Goal: Ask a question: Seek information or help from site administrators or community

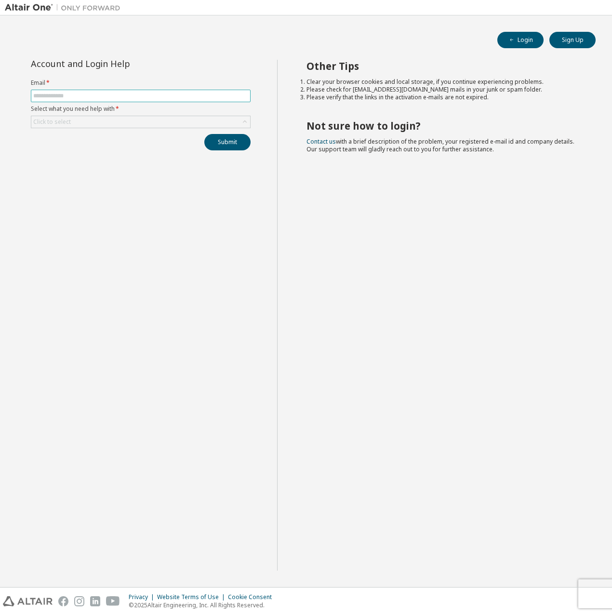
click at [126, 93] on input "text" at bounding box center [140, 96] width 215 height 8
type input "**********"
click at [116, 120] on div "Click to select" at bounding box center [140, 122] width 219 height 12
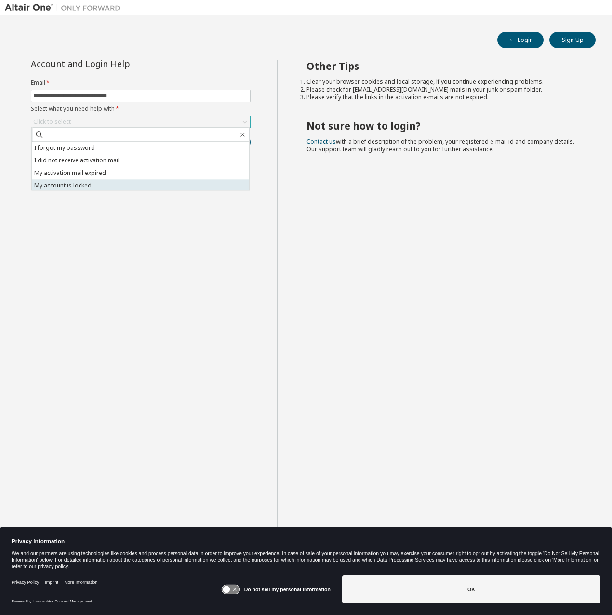
scroll to position [27, 0]
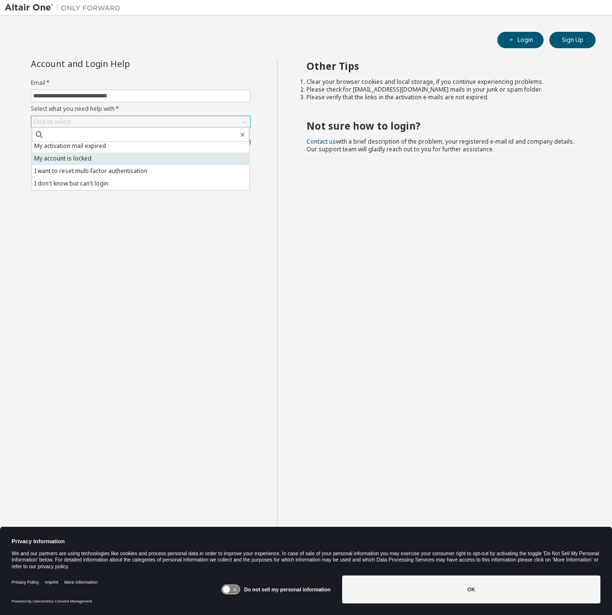
click at [93, 161] on li "My account is locked" at bounding box center [141, 158] width 218 height 13
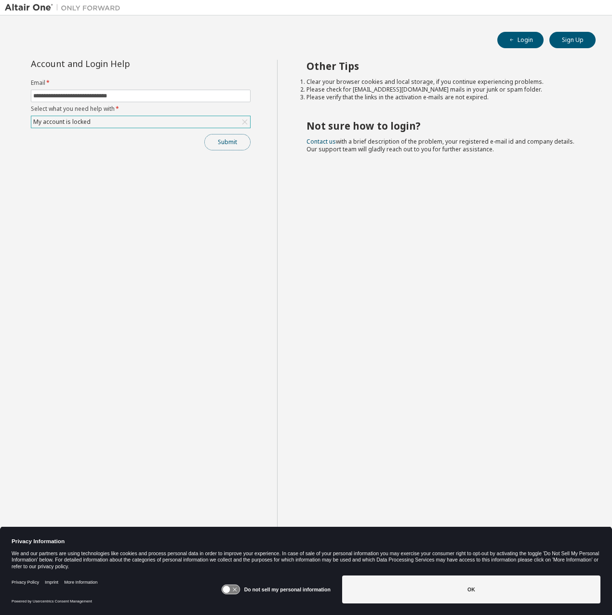
click at [236, 145] on button "Submit" at bounding box center [227, 142] width 46 height 16
click at [231, 143] on button "Submit" at bounding box center [227, 142] width 46 height 16
click at [226, 140] on button "Submit" at bounding box center [227, 142] width 46 height 16
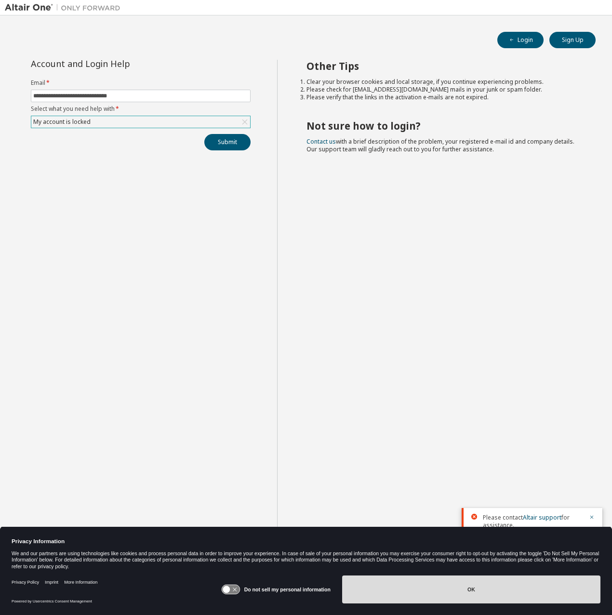
click at [429, 585] on button "OK" at bounding box center [471, 590] width 258 height 28
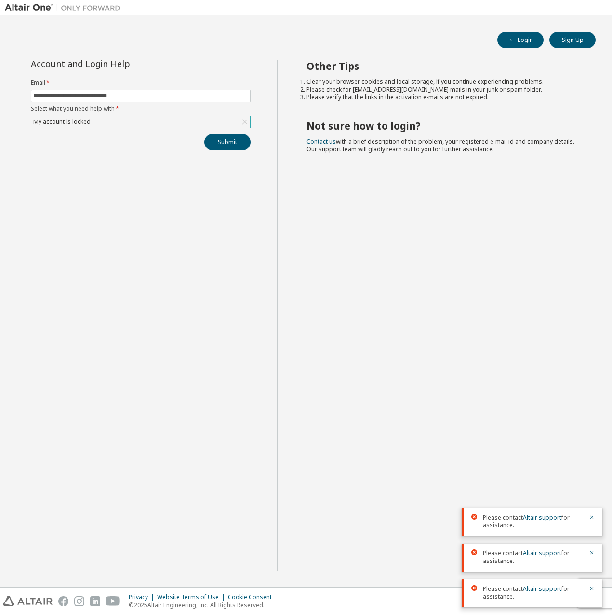
click at [190, 120] on div "My account is locked" at bounding box center [140, 122] width 219 height 12
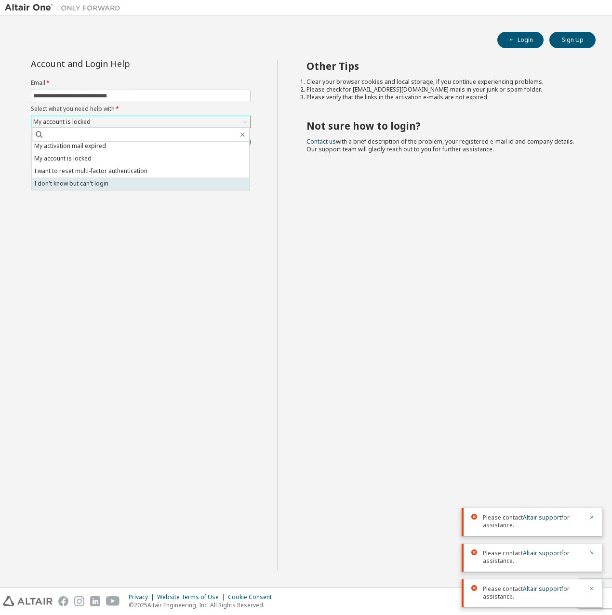
click at [111, 185] on li "I don't know but can't login" at bounding box center [141, 183] width 218 height 13
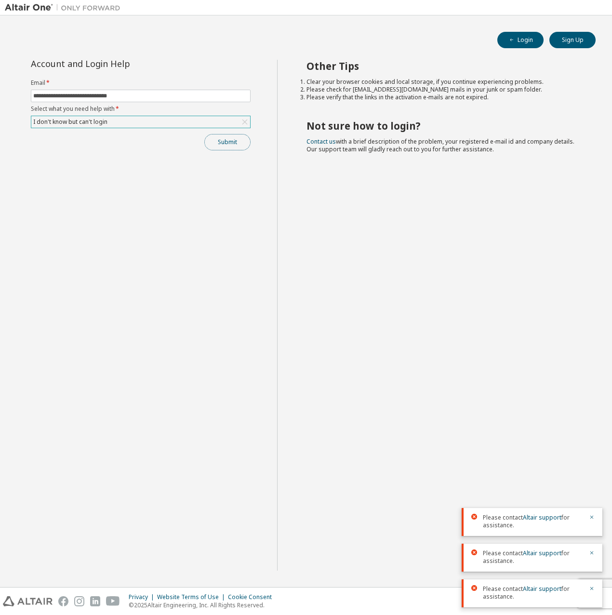
click at [246, 137] on button "Submit" at bounding box center [227, 142] width 46 height 16
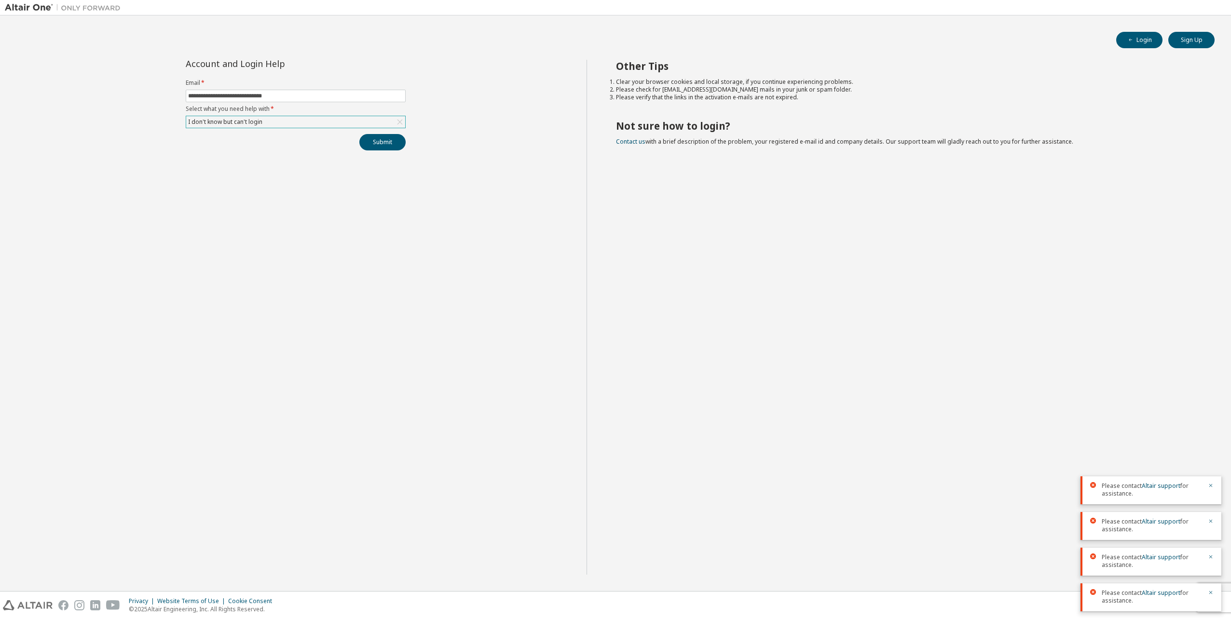
click at [283, 124] on div "I don't know but can't login" at bounding box center [295, 122] width 219 height 12
click at [276, 145] on li "I forgot my password" at bounding box center [295, 148] width 218 height 13
click at [389, 142] on button "Submit" at bounding box center [382, 142] width 46 height 16
click at [612, 406] on div "Other Tips Clear your browser cookies and local storage, if you continue experi…" at bounding box center [906, 317] width 640 height 515
